Goal: Information Seeking & Learning: Check status

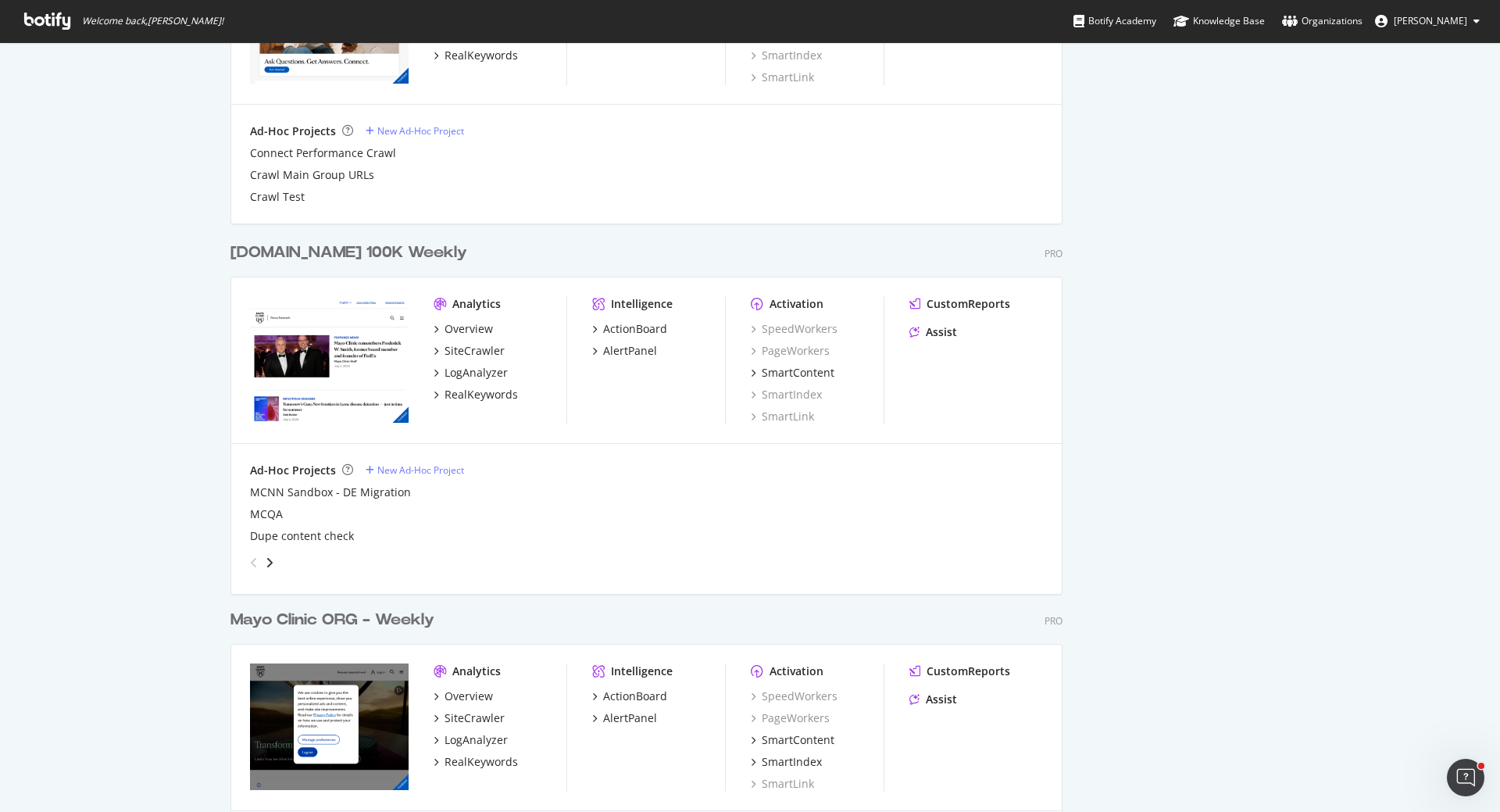
scroll to position [1545, 0]
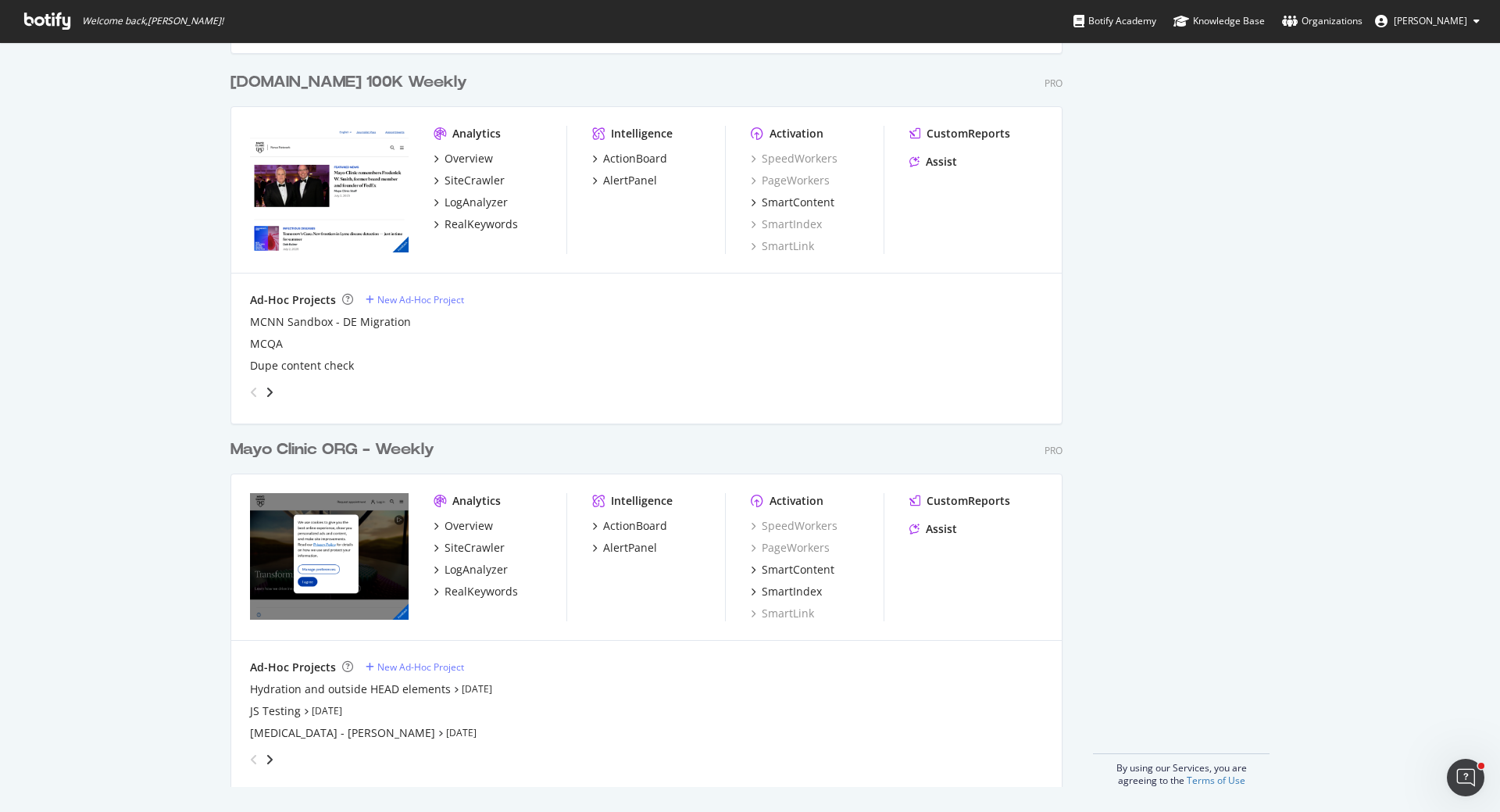
click at [279, 453] on div "Mayo Clinic ORG - Weekly" at bounding box center [332, 449] width 204 height 23
